Goal: Information Seeking & Learning: Learn about a topic

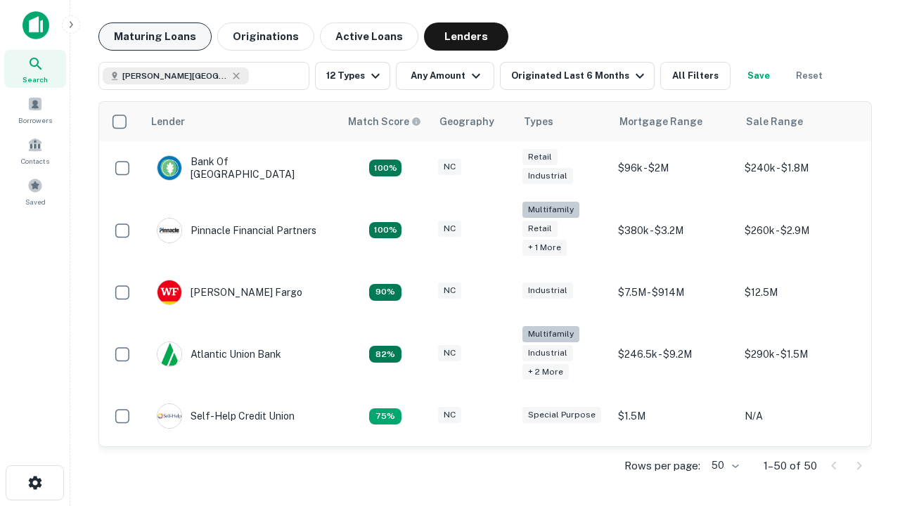
click at [155, 37] on button "Maturing Loans" at bounding box center [154, 36] width 113 height 28
